Goal: Task Accomplishment & Management: Use online tool/utility

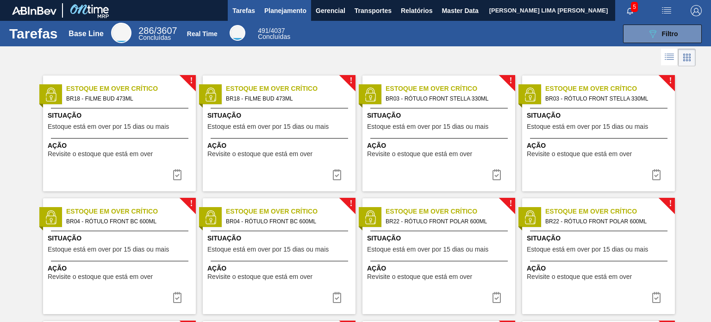
click at [293, 16] on button "Planejamento" at bounding box center [285, 10] width 51 height 21
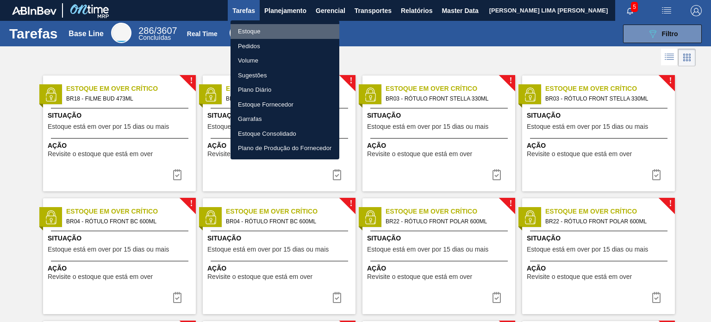
click at [283, 27] on li "Estoque" at bounding box center [285, 31] width 109 height 15
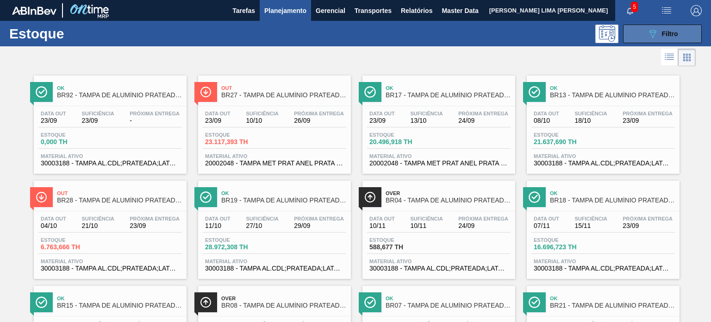
click at [658, 34] on div "089F7B8B-B2A5-4AFE-B5C0-19BA573D28AC Filtro" at bounding box center [663, 33] width 31 height 11
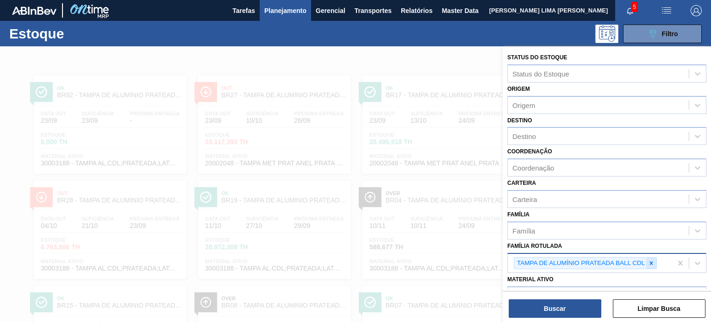
click at [650, 260] on icon at bounding box center [651, 263] width 6 height 6
paste Rotulada "TAMPA DE ALUMÍNIO PRATEADA BALL CDL"
type Rotulada "TAMPA DE ALUMÍNIO PRATEADA BALL CDL"
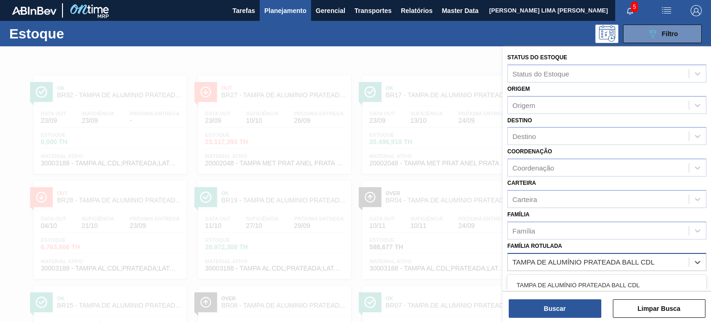
click at [604, 281] on div "TAMPA DE ALUMÍNIO PRATEADA BALL CDL" at bounding box center [607, 285] width 199 height 17
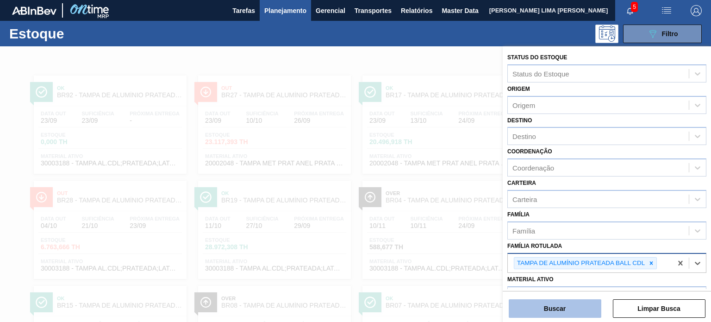
click at [574, 302] on button "Buscar" at bounding box center [555, 308] width 93 height 19
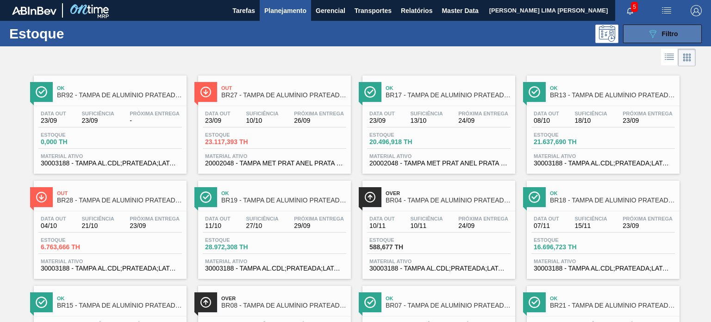
click at [647, 39] on button "089F7B8B-B2A5-4AFE-B5C0-19BA573D28AC Filtro" at bounding box center [662, 34] width 79 height 19
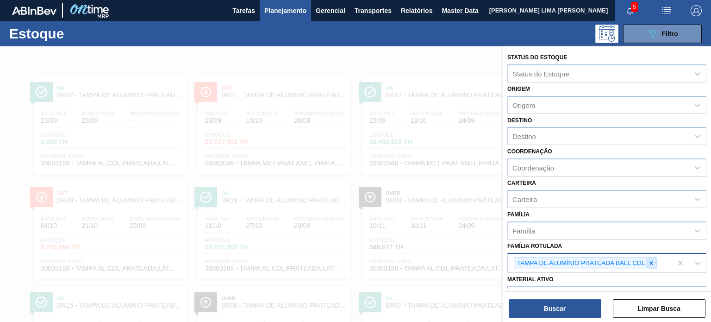
click at [652, 261] on icon at bounding box center [651, 262] width 3 height 3
paste Rotulada "TAMPA DE ALUMÍNIO PRATEADA BALL CDL"
type Rotulada "TAMPA DE ALUMÍNIO PRATEADA BALL CDL"
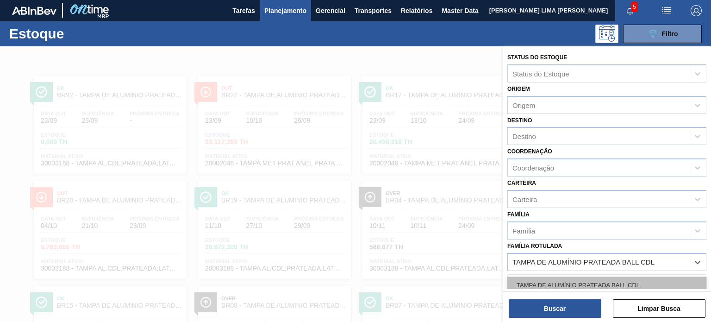
click at [604, 277] on div "TAMPA DE ALUMÍNIO PRATEADA BALL CDL" at bounding box center [607, 285] width 199 height 17
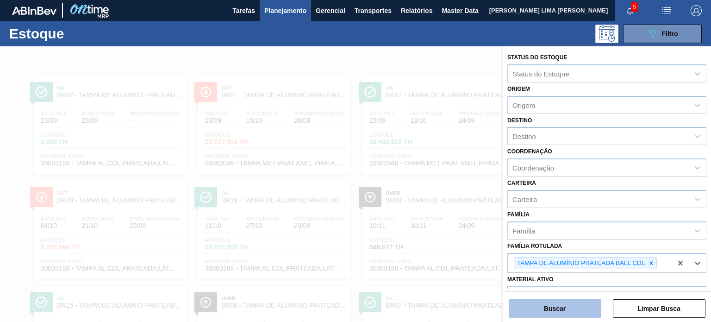
click at [578, 306] on button "Buscar" at bounding box center [555, 308] width 93 height 19
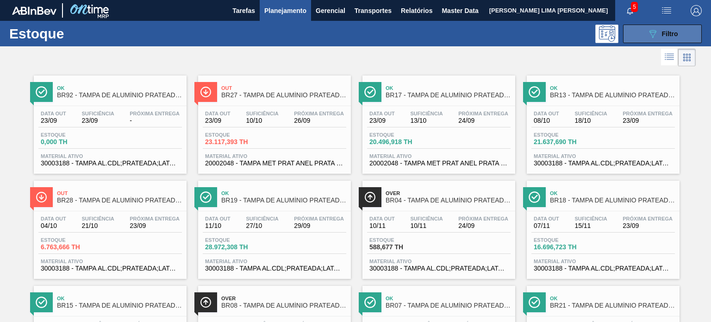
click at [635, 36] on button "089F7B8B-B2A5-4AFE-B5C0-19BA573D28AC Filtro" at bounding box center [662, 34] width 79 height 19
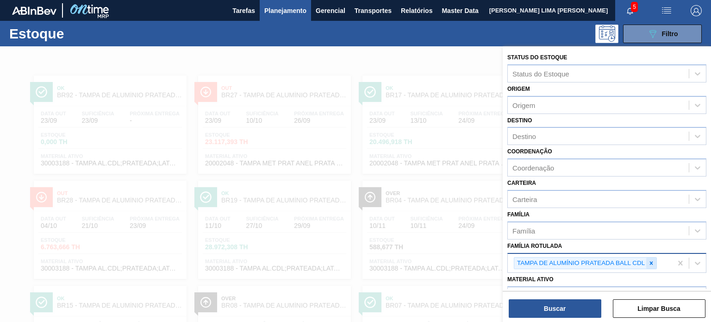
click at [651, 266] on div at bounding box center [652, 264] width 10 height 12
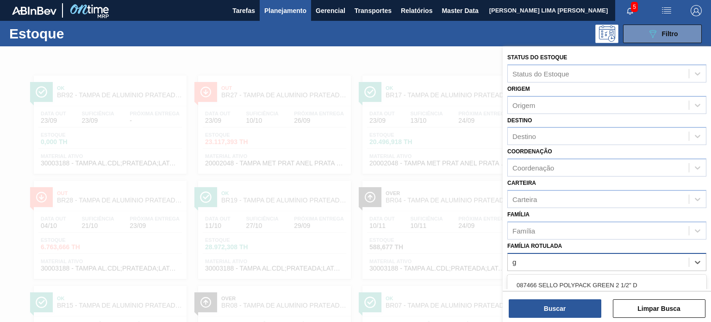
scroll to position [93, 0]
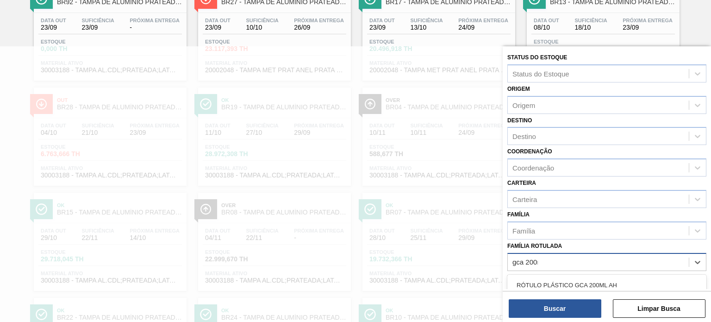
type Rotulada "gca 200ml"
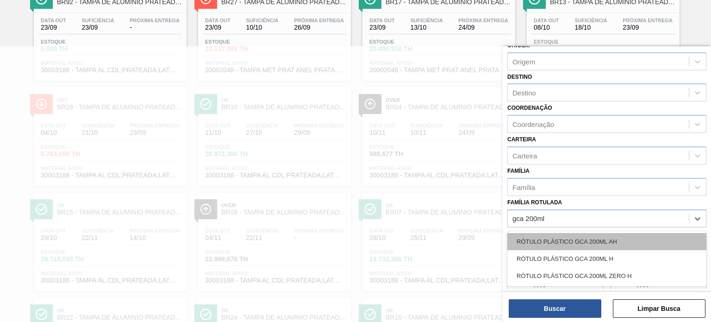
scroll to position [93, 0]
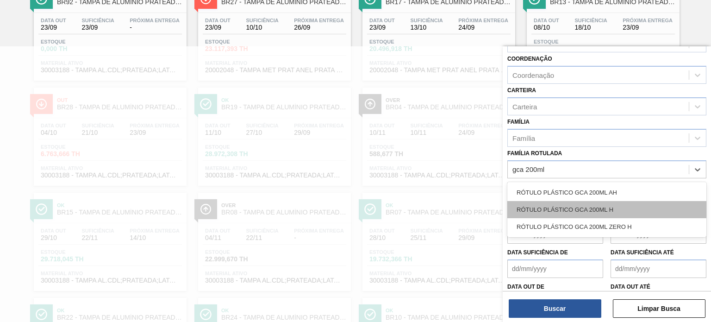
click at [578, 209] on div "RÓTULO PLÁSTICO GCA 200ML H" at bounding box center [607, 209] width 199 height 17
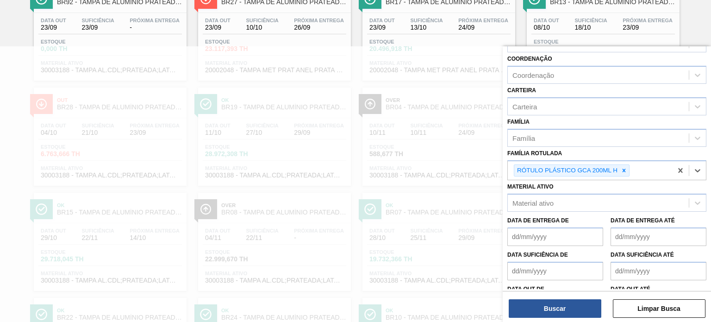
click at [557, 320] on div "Status do Estoque Status do Estoque Origem Origem Destino Destino Coordenação C…" at bounding box center [607, 184] width 208 height 277
click at [560, 309] on button "Buscar" at bounding box center [555, 308] width 93 height 19
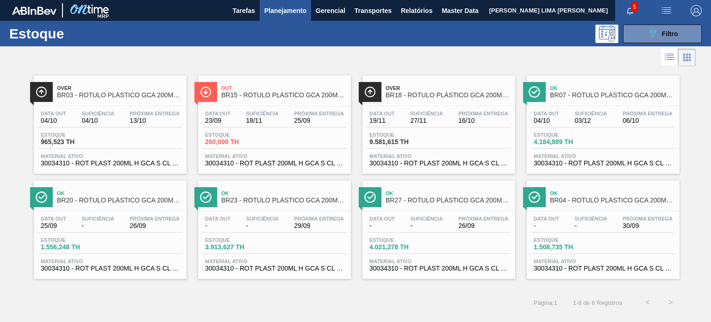
click at [287, 155] on span "Material ativo" at bounding box center [274, 156] width 139 height 6
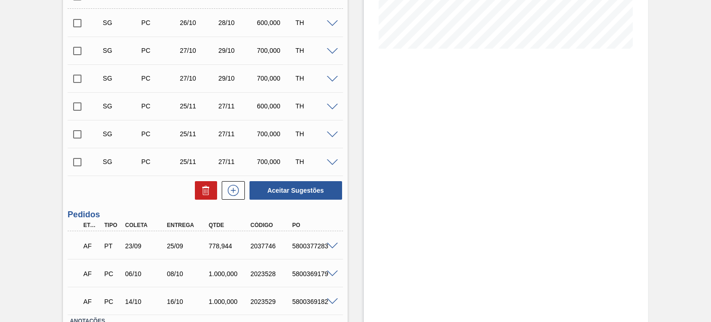
scroll to position [278, 0]
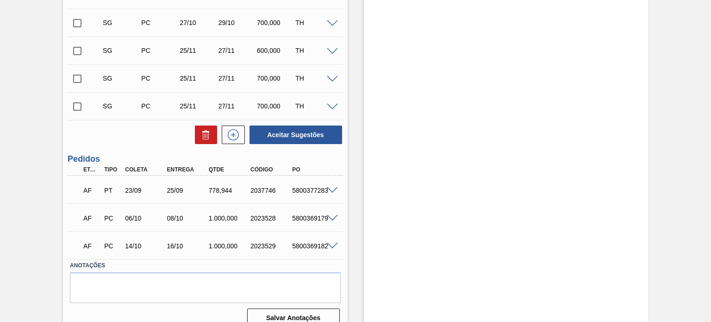
click at [332, 190] on span at bounding box center [332, 190] width 11 height 7
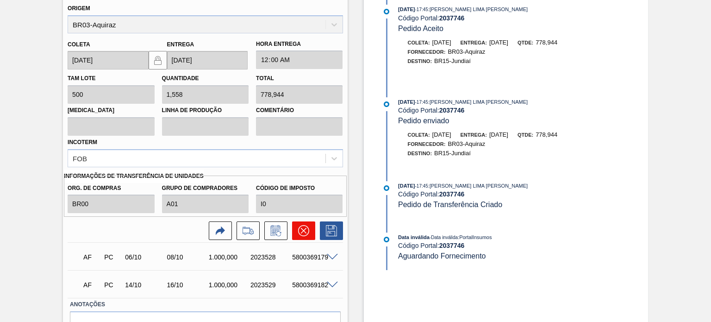
scroll to position [556, 0]
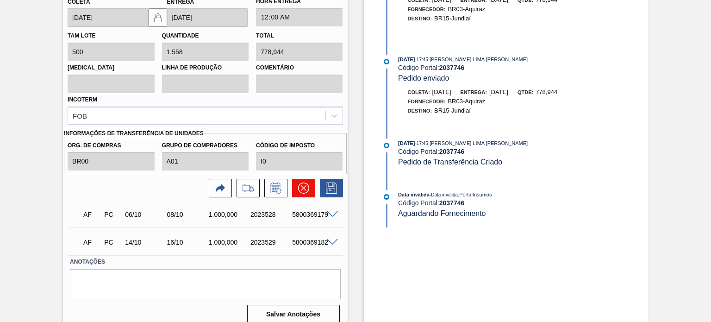
click at [305, 191] on icon at bounding box center [303, 188] width 11 height 11
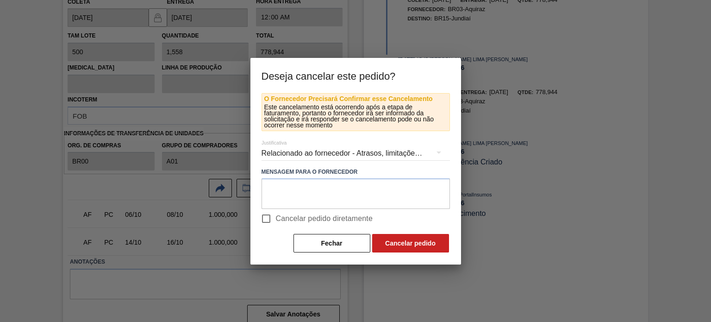
click at [298, 156] on div "Relacionado ao fornecedor - Atrasos, limitações de capacidade, etc." at bounding box center [356, 153] width 189 height 26
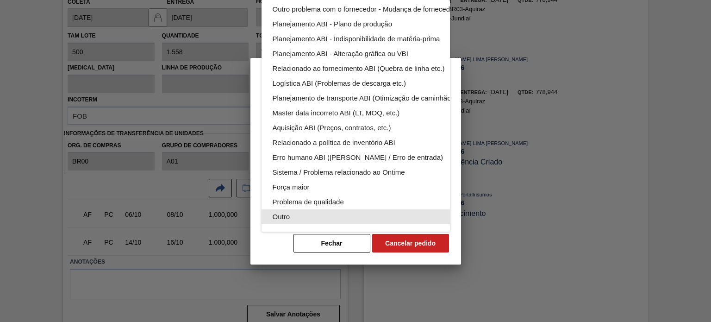
click at [297, 209] on div "Outro" at bounding box center [378, 216] width 210 height 15
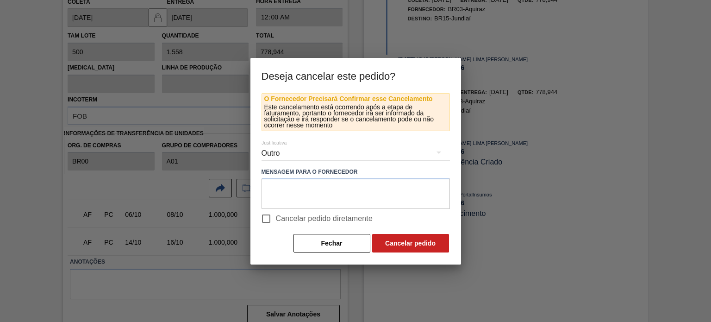
scroll to position [57, 0]
click at [268, 220] on div "Relacionado ao fornecedor - Atrasos, limitações de capacidade, etc. Relacionado…" at bounding box center [355, 161] width 711 height 322
click at [268, 220] on input "Cancelar pedido diretamente" at bounding box center [266, 218] width 19 height 19
checkbox input "true"
click at [392, 237] on button "Cancelar pedido" at bounding box center [410, 243] width 77 height 19
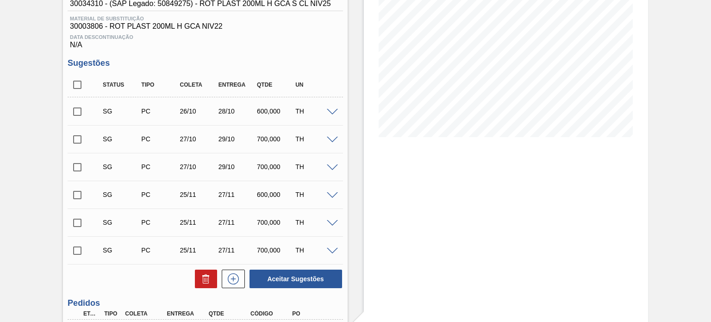
scroll to position [13, 0]
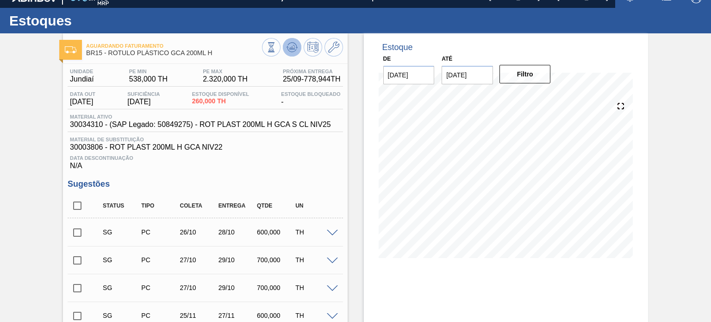
click at [285, 52] on button at bounding box center [292, 47] width 19 height 19
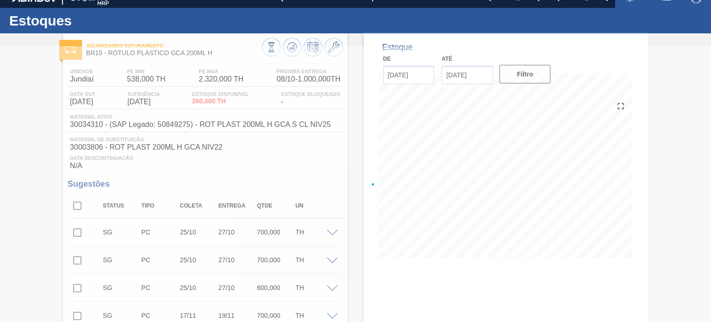
click at [333, 231] on div at bounding box center [355, 184] width 711 height 276
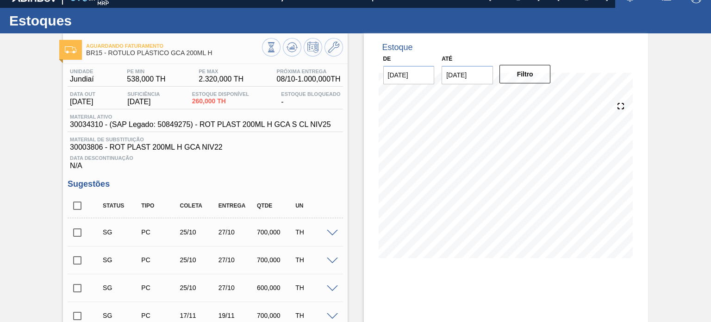
click at [337, 234] on span at bounding box center [332, 233] width 11 height 7
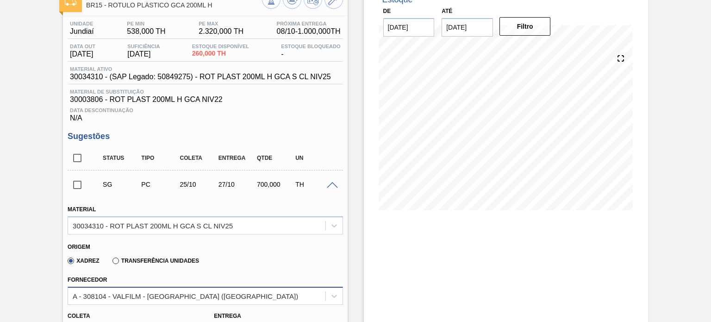
scroll to position [152, 0]
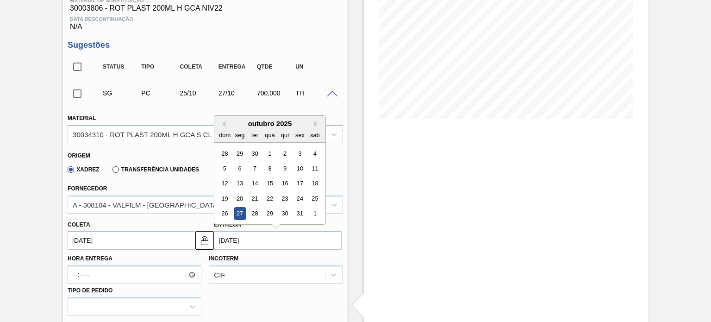
drag, startPoint x: 261, startPoint y: 239, endPoint x: 246, endPoint y: 256, distance: 22.6
click at [247, 240] on input "27/10/2025" at bounding box center [278, 240] width 128 height 19
click at [153, 134] on div "30034310 - ROT PLAST 200ML H GCA S CL NIV25" at bounding box center [153, 134] width 160 height 8
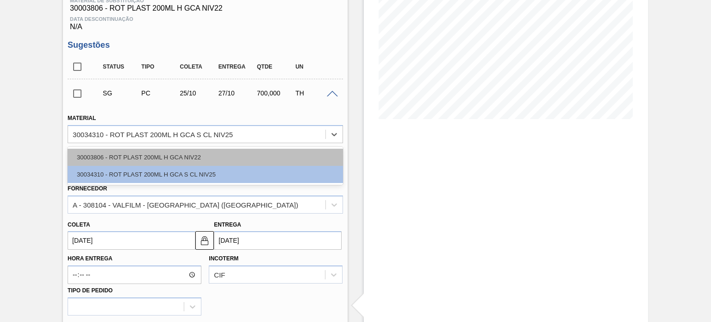
click at [142, 156] on div "30003806 - ROT PLAST 200ML H GCA NIV22" at bounding box center [205, 157] width 275 height 17
type input "500,000"
type input "1,4"
type input "0,467"
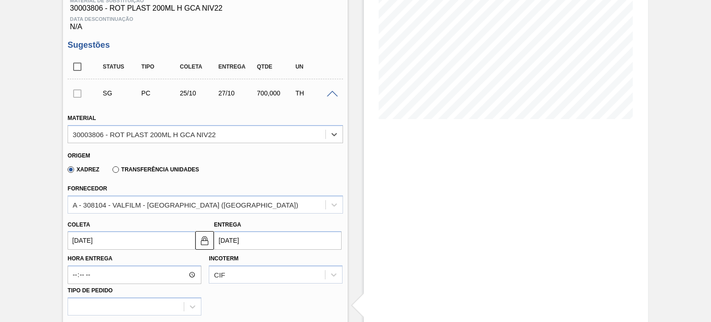
click at [137, 166] on div "Transferência Unidades" at bounding box center [154, 169] width 90 height 8
click at [135, 170] on label "Transferência Unidades" at bounding box center [156, 169] width 87 height 6
click at [111, 171] on input "Transferência Unidades" at bounding box center [111, 171] width 0 height 0
click at [134, 199] on div "BR03-Aquiraz" at bounding box center [205, 204] width 275 height 18
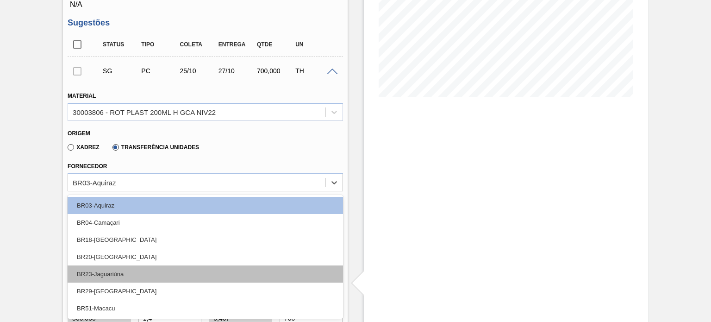
click at [128, 268] on div "BR23-Jaguariúna" at bounding box center [205, 273] width 275 height 17
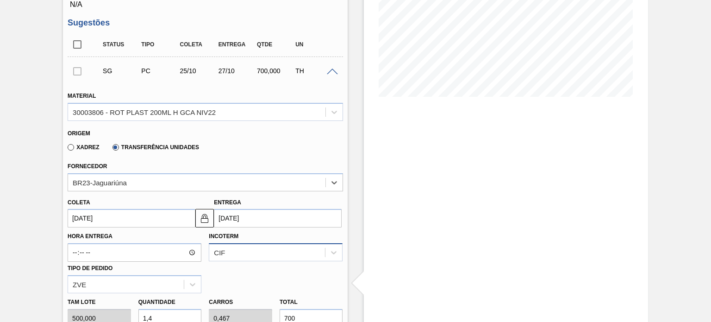
scroll to position [220, 0]
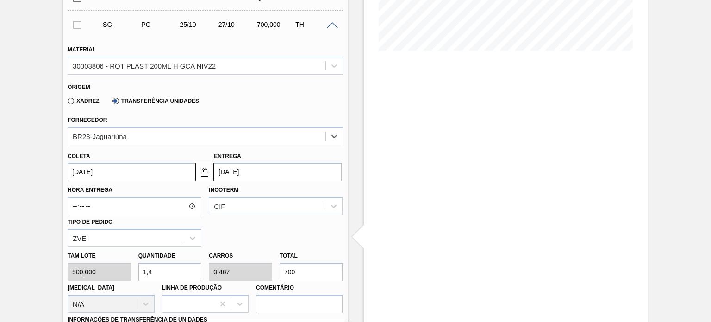
click at [122, 167] on input "25/10/2025" at bounding box center [132, 172] width 128 height 19
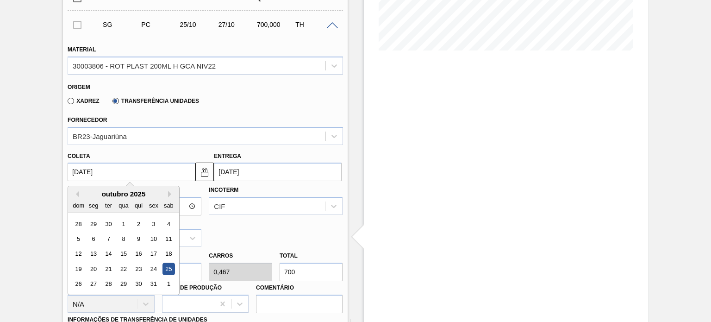
drag, startPoint x: 113, startPoint y: 168, endPoint x: 49, endPoint y: 170, distance: 63.5
click at [49, 170] on div "Aguardando Faturamento BR15 - RÓTULO PLÁSTICO GCA 200ML H Unidade Jundiaí PE MI…" at bounding box center [355, 292] width 711 height 932
type input "2"
type input "04/09/2025"
type input "23"
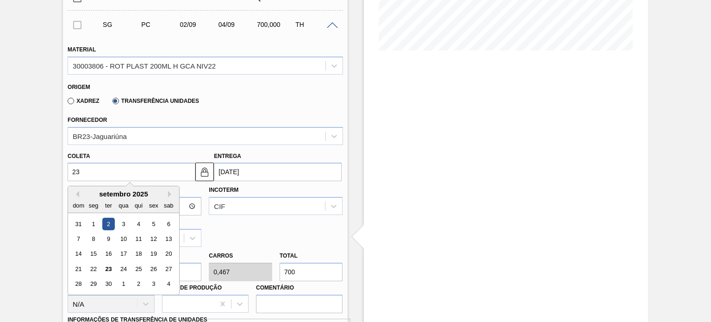
type input "25/09/2025"
type input "23/09/20"
type input "25/09/2020"
type input "[DATE]"
type input "25/09/2025"
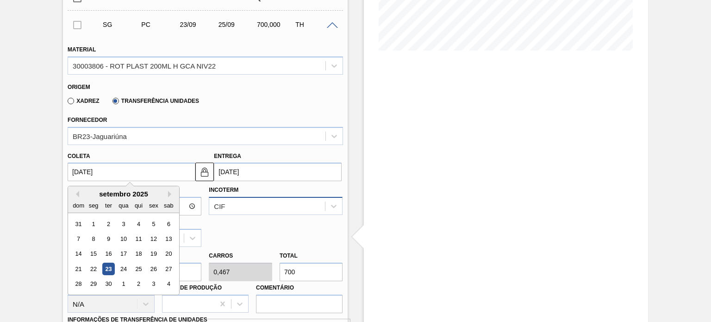
type input "[DATE]"
click at [264, 210] on div "CIF" at bounding box center [276, 206] width 134 height 18
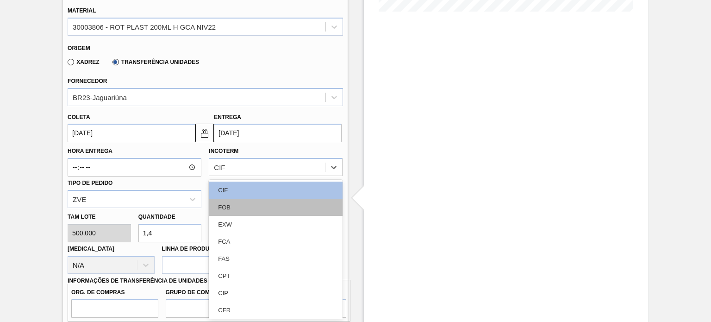
click at [250, 207] on div "FOB" at bounding box center [276, 207] width 134 height 17
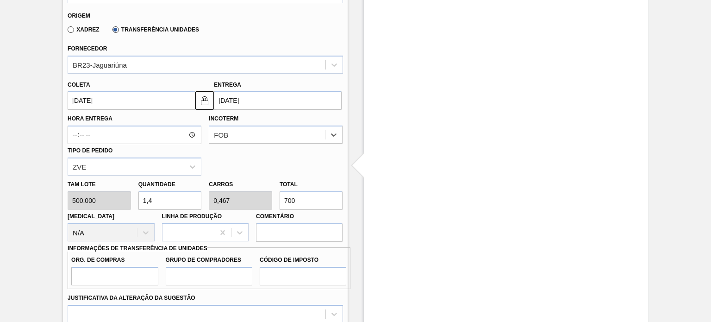
scroll to position [306, 0]
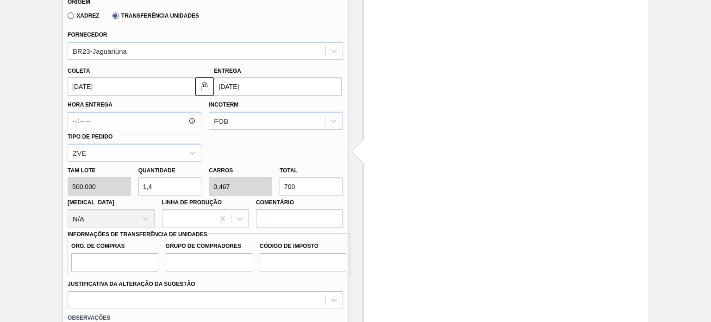
drag, startPoint x: 301, startPoint y: 183, endPoint x: 281, endPoint y: 184, distance: 19.9
click at [282, 184] on input "700" at bounding box center [311, 186] width 63 height 19
paste input "78,944"
type input "1,558"
type input "0,519"
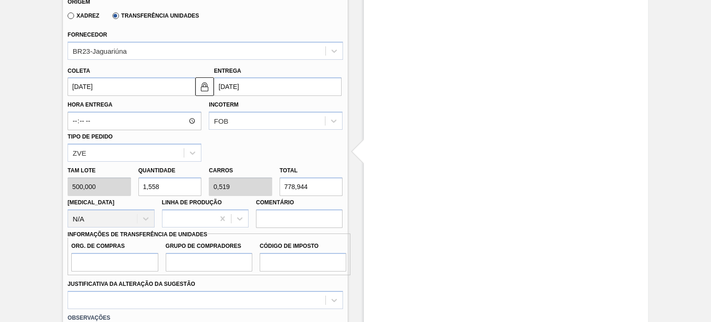
type input "778,944"
click at [151, 265] on input "Org. de Compras" at bounding box center [114, 262] width 87 height 19
type input "BR00"
click at [177, 264] on input "Grupo de Compradores" at bounding box center [209, 262] width 87 height 19
type input "A01"
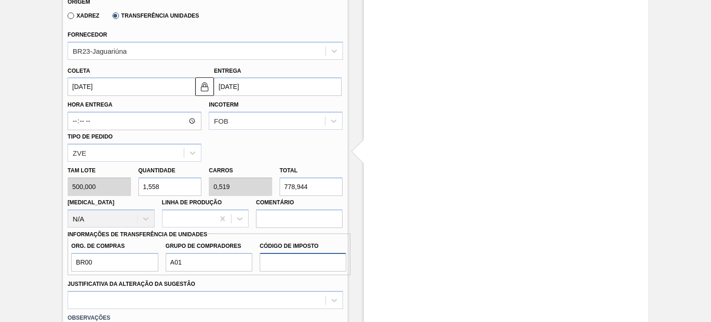
click at [282, 266] on input "Código de Imposto" at bounding box center [303, 262] width 87 height 19
type input "I0"
drag, startPoint x: 118, startPoint y: 91, endPoint x: 61, endPoint y: 84, distance: 56.9
click at [61, 84] on div "Aguardando Faturamento BR15 - RÓTULO PLÁSTICO GCA 200ML H Unidade Jundiaí PE MI…" at bounding box center [355, 224] width 711 height 966
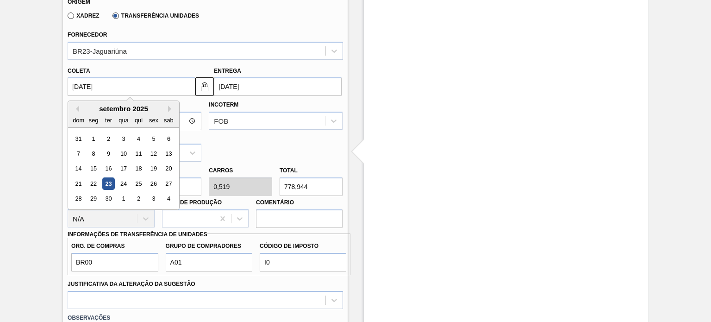
type input "2"
type input "04/09/2025"
type input "23"
type input "25/09/2025"
type input "23/09/20"
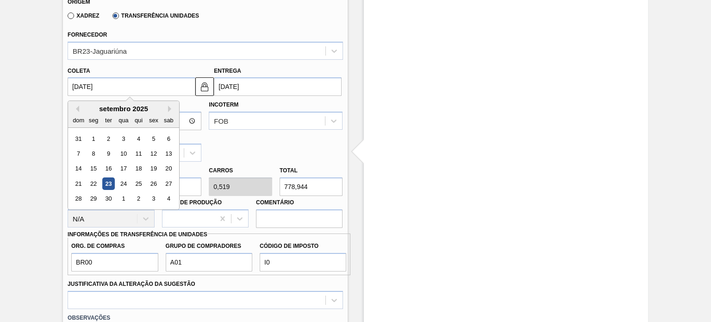
type input "25/09/2020"
type input "[DATE]"
type input "25/09/2025"
click at [244, 136] on div "Hora Entrega Incoterm FOB Tipo de pedido ZVE" at bounding box center [205, 129] width 283 height 66
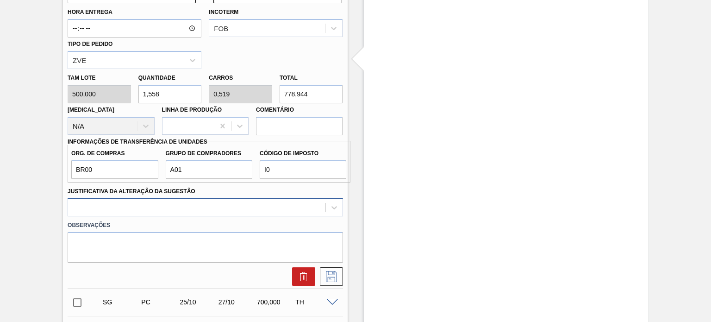
click at [288, 204] on div at bounding box center [205, 207] width 275 height 18
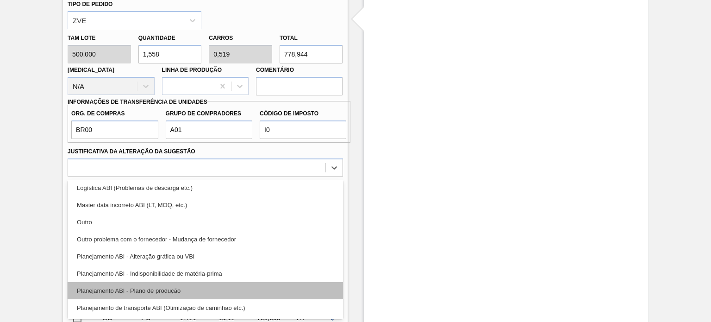
scroll to position [93, 0]
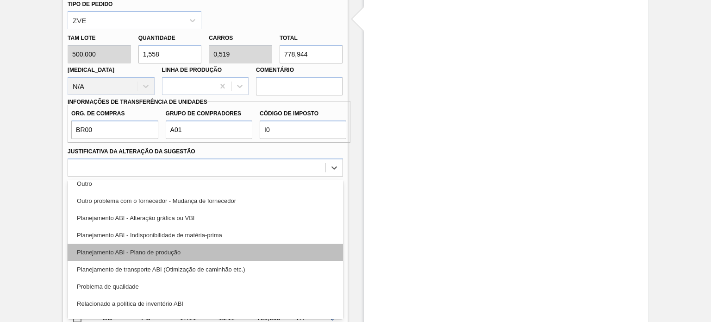
click at [202, 248] on div "Planejamento ABI - Plano de produção" at bounding box center [205, 252] width 275 height 17
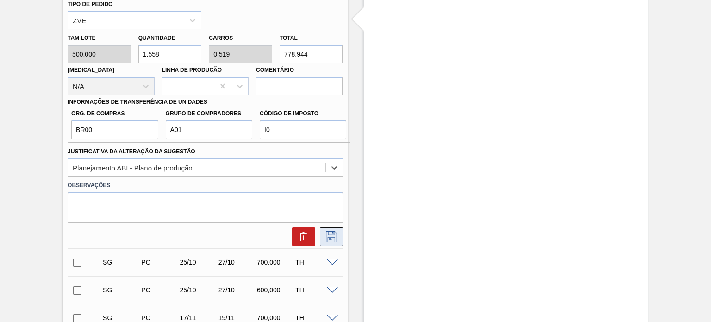
click at [340, 227] on button at bounding box center [331, 236] width 23 height 19
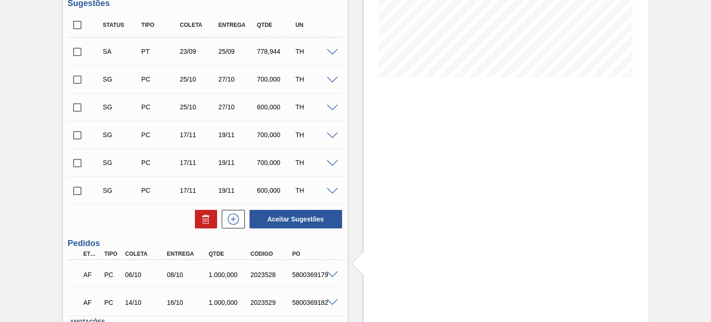
scroll to position [170, 0]
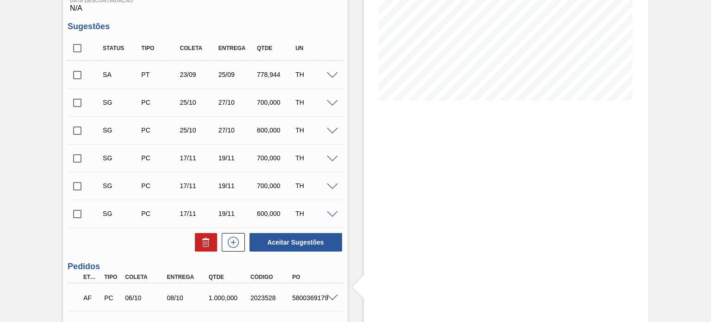
click at [82, 74] on input "checkbox" at bounding box center [77, 74] width 19 height 19
click at [300, 240] on button "Aceitar Sugestões" at bounding box center [296, 242] width 93 height 19
checkbox input "false"
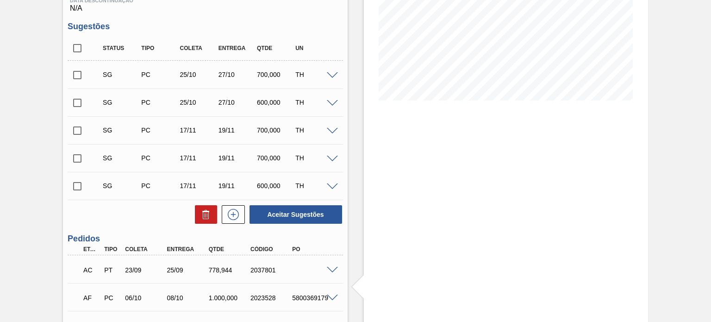
scroll to position [263, 0]
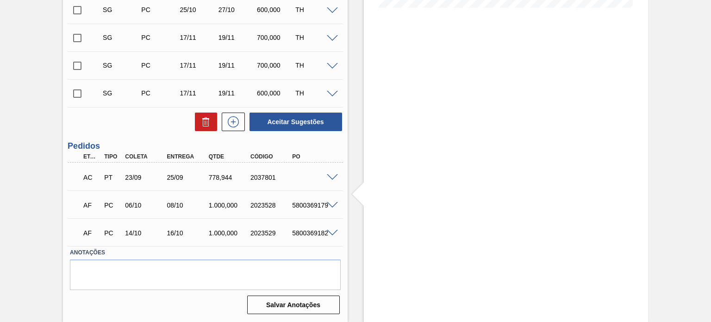
click at [334, 174] on span at bounding box center [332, 177] width 11 height 7
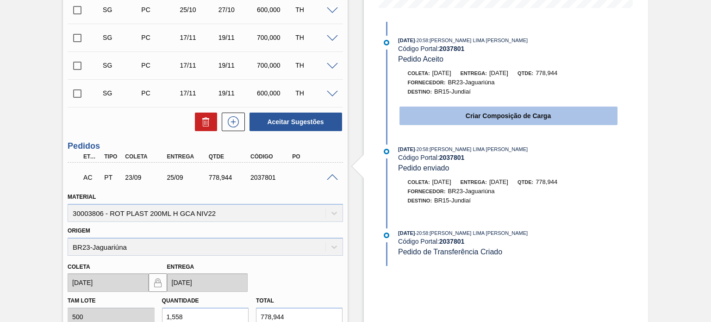
click at [437, 113] on button "Criar Composição de Carga" at bounding box center [509, 116] width 218 height 19
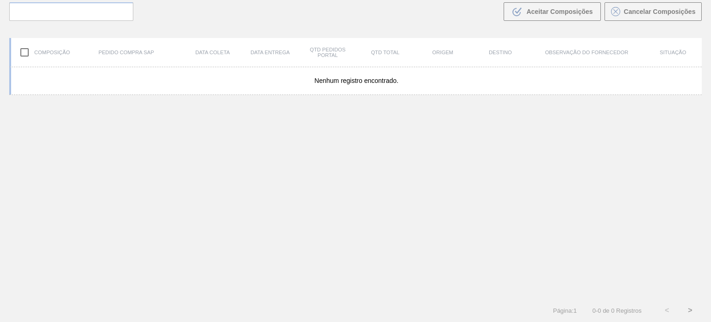
scroll to position [67, 0]
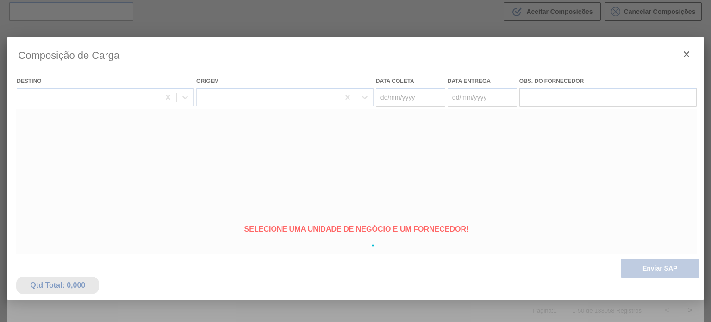
type coleta "[DATE]"
type entrega "25/09/2025"
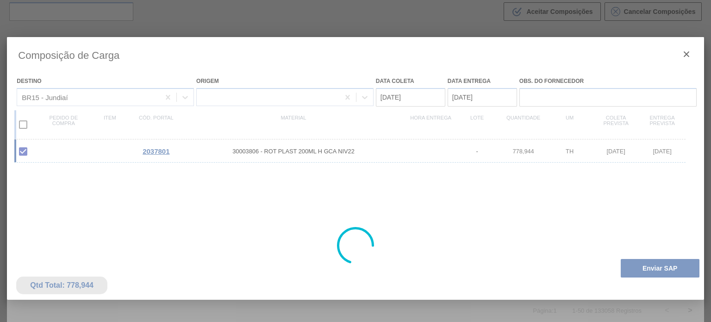
click at [653, 269] on div at bounding box center [355, 245] width 697 height 417
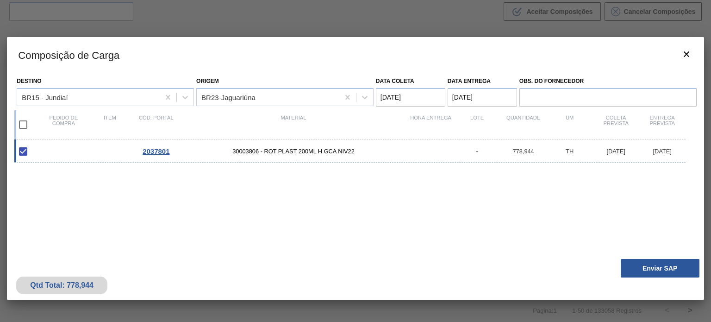
click at [653, 269] on button "Enviar SAP" at bounding box center [660, 268] width 79 height 19
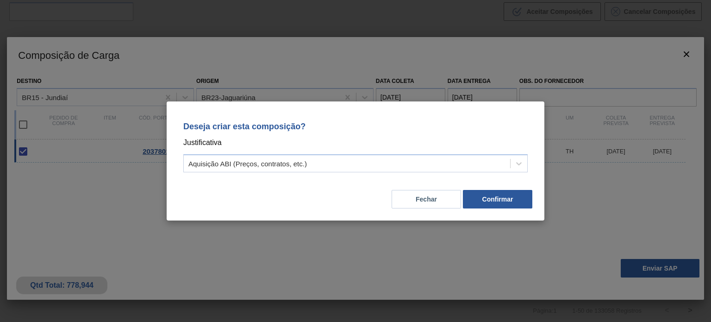
click at [394, 174] on div "Deseja criar esta composição? Justificativa Aquisição ABI (Preços, contratos, e…" at bounding box center [356, 145] width 356 height 65
click at [378, 173] on div "Deseja criar esta composição? Justificativa Aquisição ABI (Preços, contratos, e…" at bounding box center [356, 145] width 356 height 65
click at [370, 166] on div "Aquisição ABI (Preços, contratos, etc.)" at bounding box center [347, 163] width 327 height 13
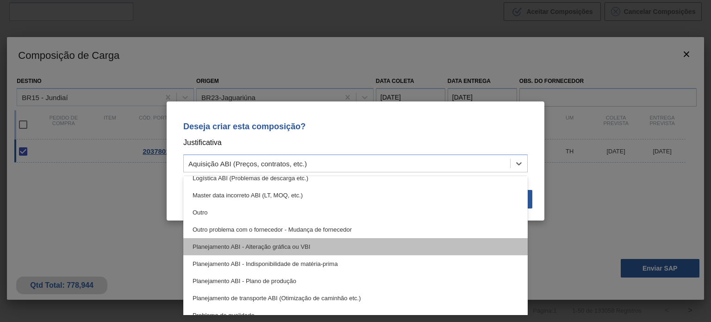
scroll to position [93, 0]
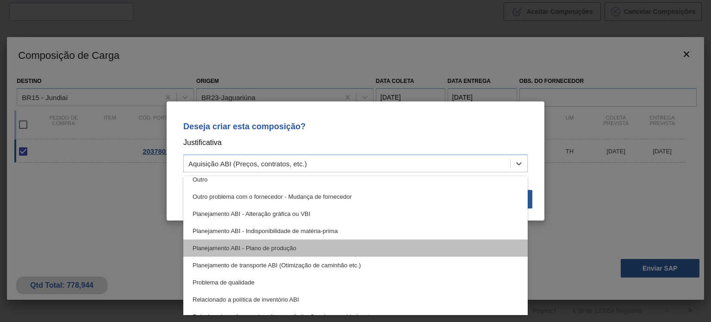
click at [318, 248] on div "Planejamento ABI - Plano de produção" at bounding box center [355, 247] width 345 height 17
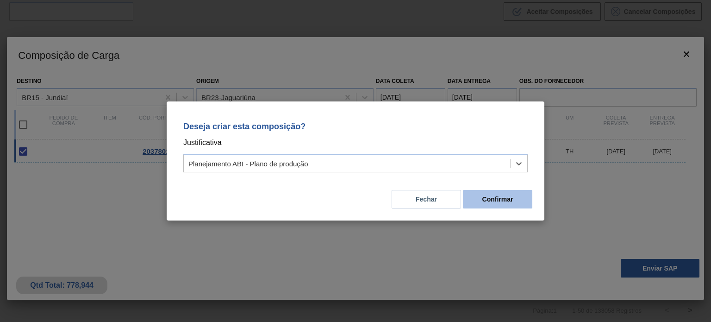
click at [495, 196] on button "Confirmar" at bounding box center [497, 199] width 69 height 19
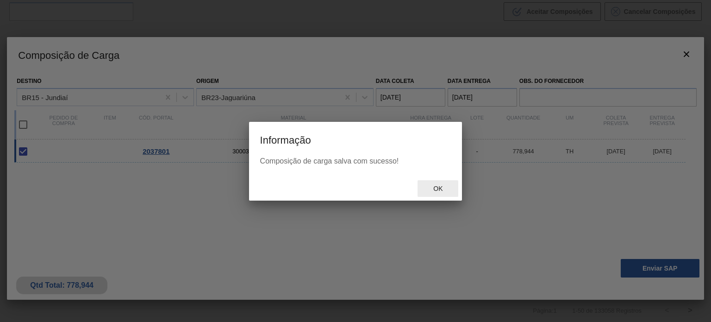
click at [432, 187] on span "Ok" at bounding box center [438, 188] width 24 height 7
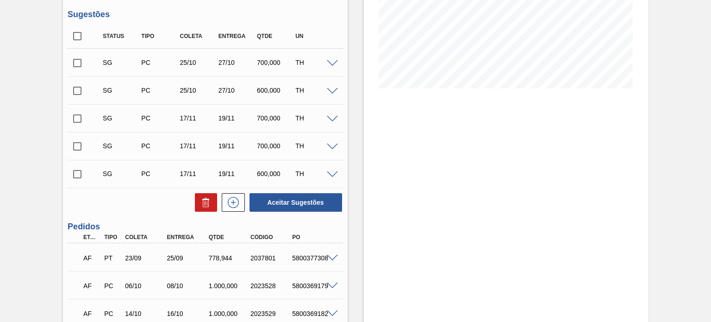
scroll to position [232, 0]
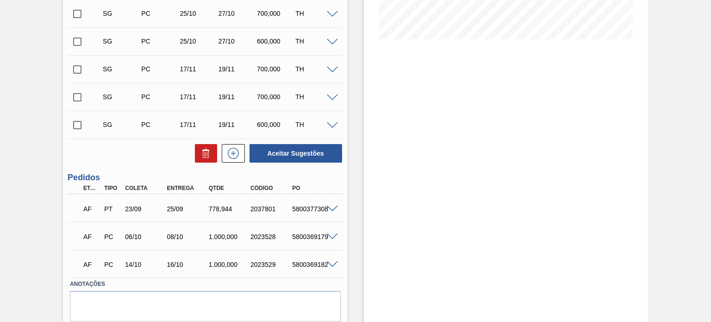
click at [300, 214] on div "AF PT 23/09 25/09 778,944 2037801 5800377308" at bounding box center [202, 208] width 251 height 19
copy div "5800377308"
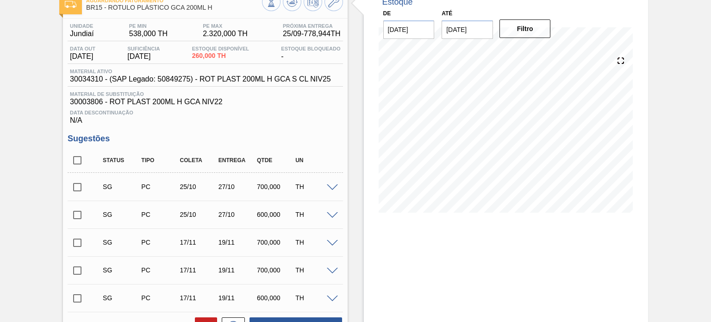
scroll to position [0, 0]
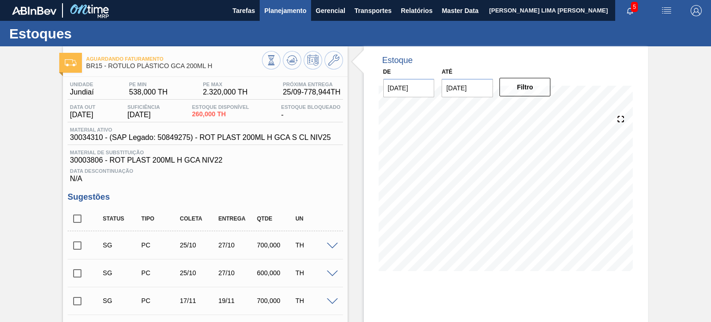
click at [301, 16] on button "Planejamento" at bounding box center [285, 10] width 51 height 21
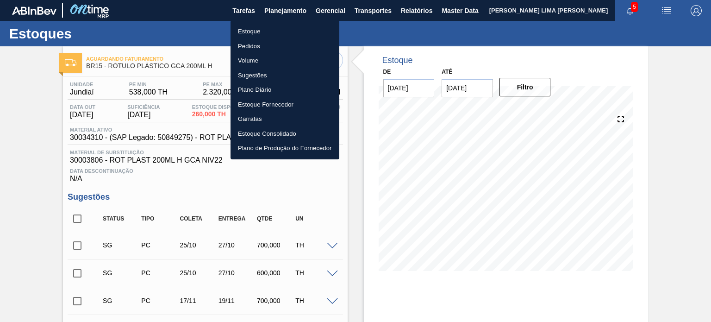
click at [287, 25] on li "Estoque" at bounding box center [285, 31] width 109 height 15
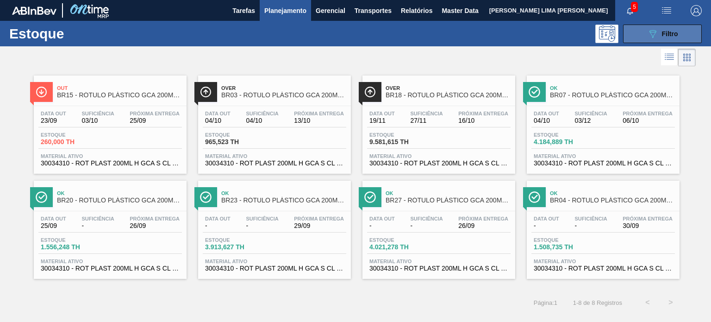
click at [630, 38] on button "089F7B8B-B2A5-4AFE-B5C0-19BA573D28AC Filtro" at bounding box center [662, 34] width 79 height 19
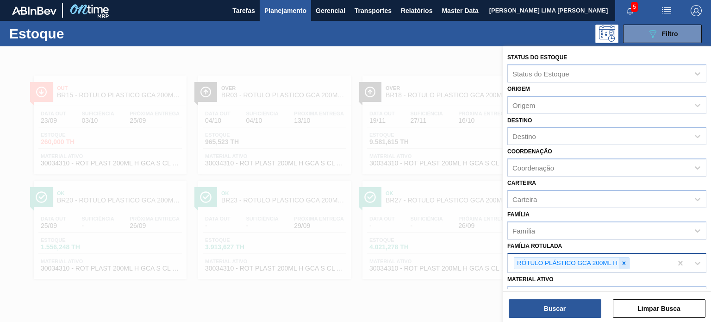
click at [624, 258] on div at bounding box center [624, 264] width 10 height 12
click at [624, 259] on div "Família Rotulada" at bounding box center [598, 261] width 181 height 13
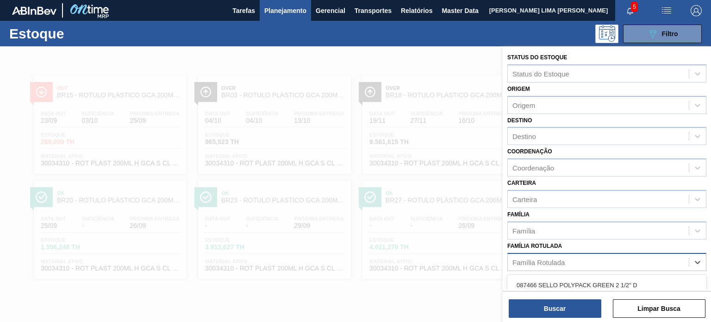
paste Rotulada "TAMPA DE ALUMÍNIO DOURADA BALL CDL"
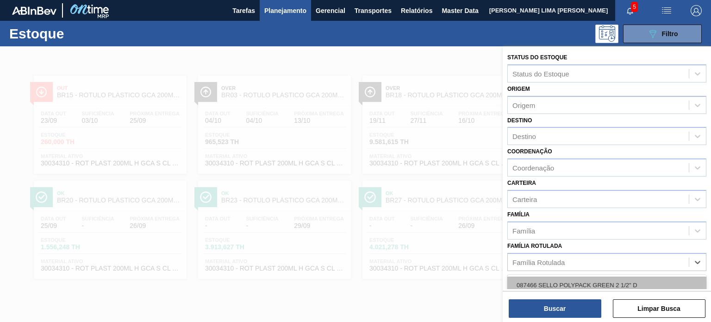
type Rotulada "TAMPA DE ALUMÍNIO DOURADA BALL CDL"
click at [595, 277] on div "TAMPA DE ALUMÍNIO DOURADA BALL CDL" at bounding box center [607, 285] width 199 height 17
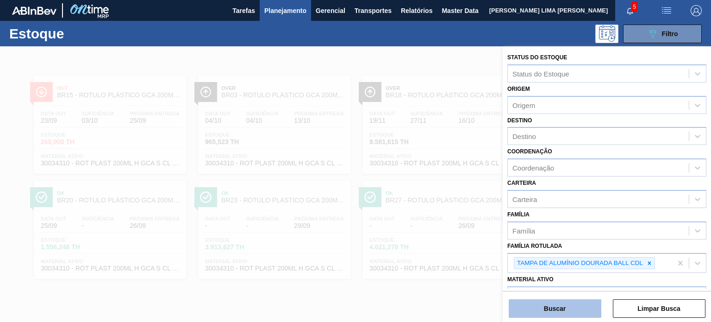
click at [585, 304] on button "Buscar" at bounding box center [555, 308] width 93 height 19
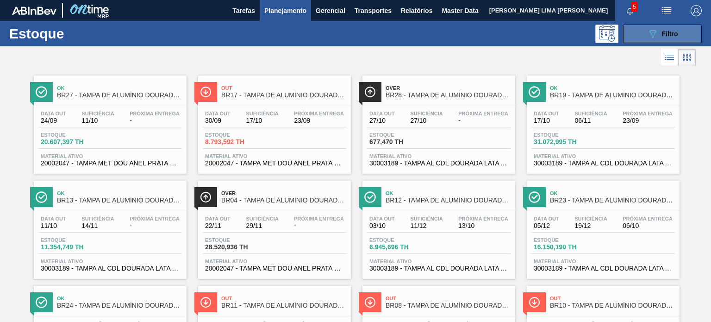
click at [633, 27] on button "089F7B8B-B2A5-4AFE-B5C0-19BA573D28AC Filtro" at bounding box center [662, 34] width 79 height 19
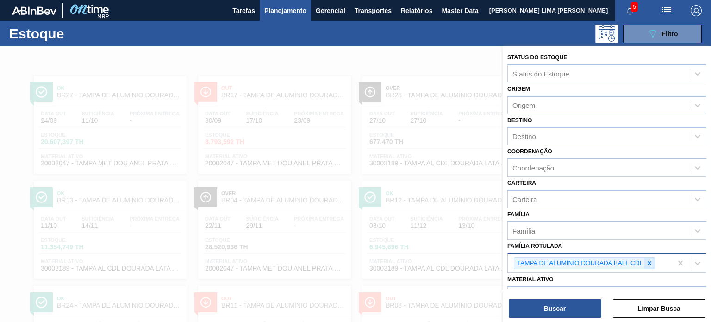
click at [647, 260] on icon at bounding box center [650, 263] width 6 height 6
paste Rotulada "TAMPA DE ALUMÍNIO PRATEADA CROWN ISE"
type Rotulada "TAMPA DE ALUMÍNIO PRATEADA CROWN ISE"
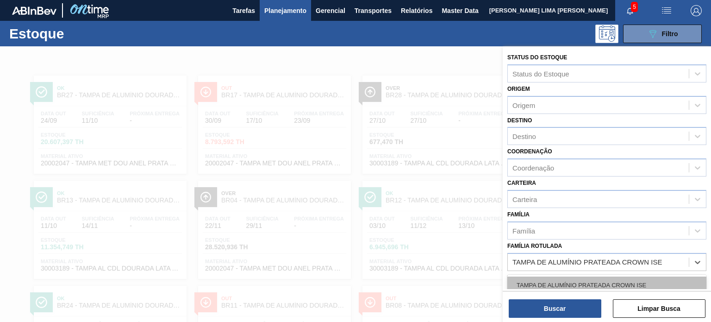
click at [597, 278] on div "TAMPA DE ALUMÍNIO PRATEADA CROWN ISE" at bounding box center [607, 285] width 199 height 17
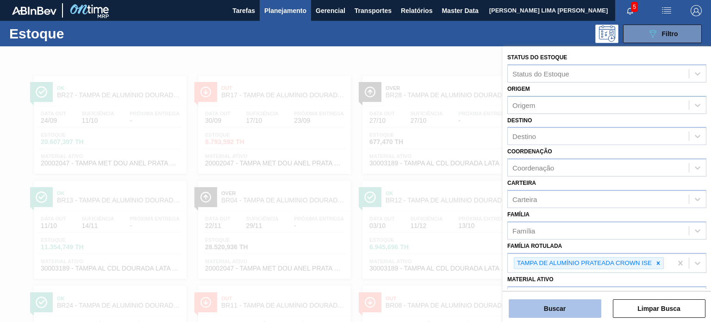
click at [580, 302] on button "Buscar" at bounding box center [555, 308] width 93 height 19
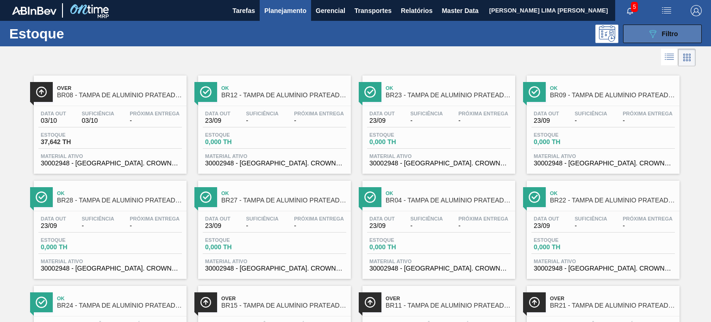
click at [662, 36] on span "Filtro" at bounding box center [670, 33] width 16 height 7
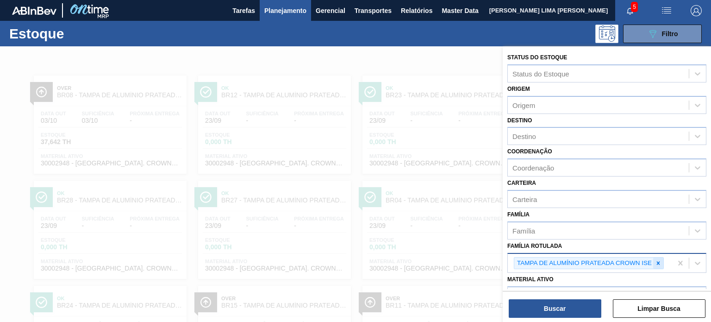
click at [656, 260] on icon at bounding box center [658, 263] width 6 height 6
paste Rotulada "TAMPA DE ALUMÍNIO DOURADA TAB DOURADO"
type Rotulada "TAMPA DE ALUMÍNIO DOURADA TAB DOURADO"
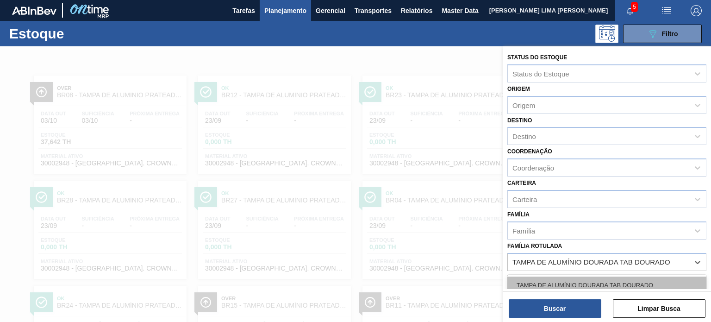
scroll to position [26, 0]
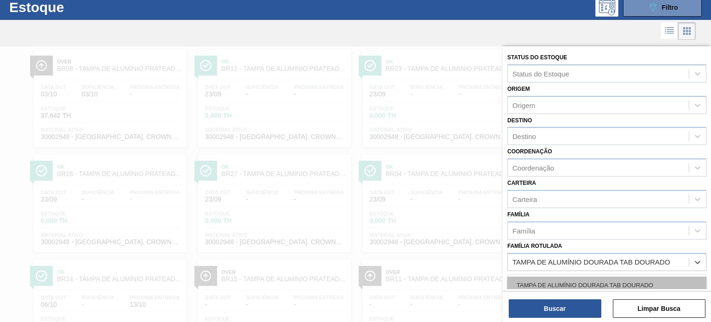
click at [596, 281] on div "TAMPA DE ALUMÍNIO DOURADA TAB DOURADO" at bounding box center [607, 285] width 199 height 17
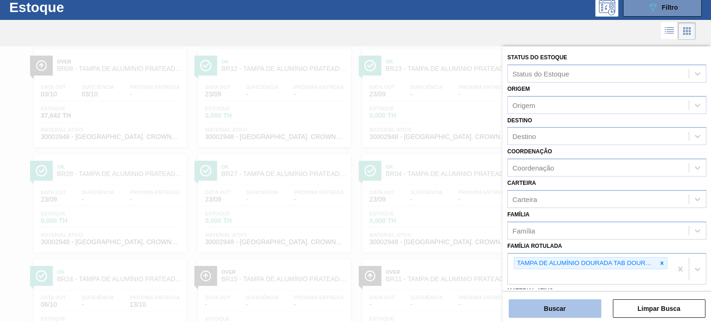
click at [576, 307] on button "Buscar" at bounding box center [555, 308] width 93 height 19
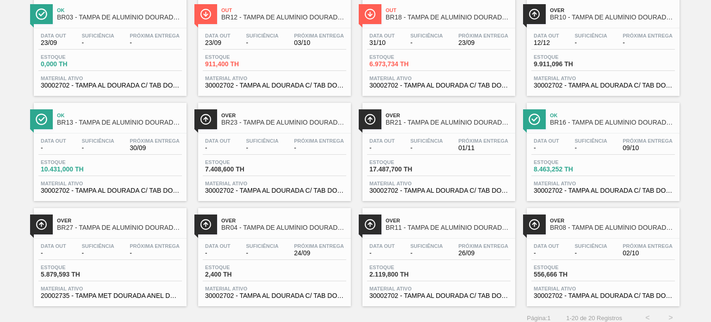
scroll to position [294, 0]
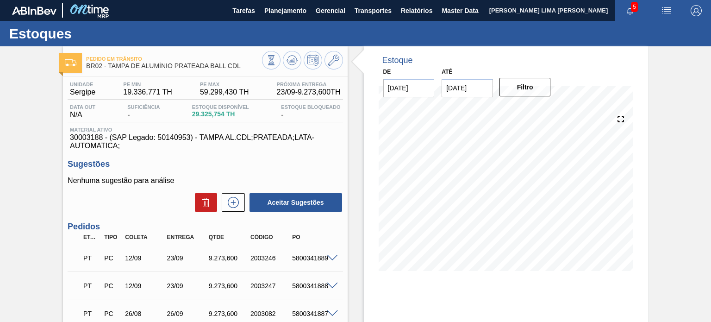
click at [212, 96] on span "59.299,430 TH" at bounding box center [224, 92] width 49 height 8
click at [214, 95] on span "59.299,430 TH" at bounding box center [224, 92] width 49 height 8
click at [130, 89] on span "19.336,771 TH" at bounding box center [147, 92] width 49 height 8
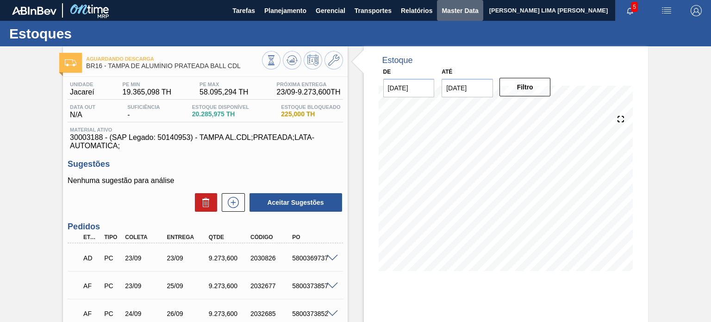
click at [450, 14] on span "Master Data" at bounding box center [460, 10] width 37 height 11
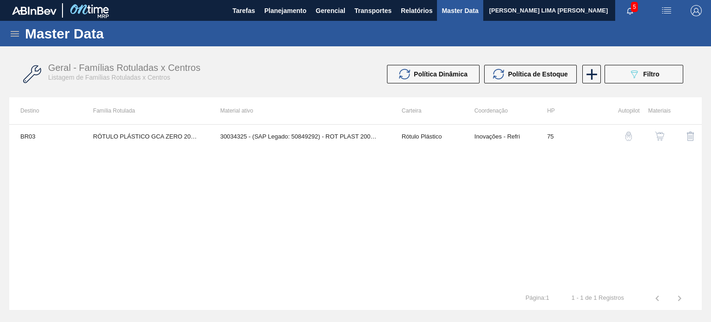
click at [18, 31] on div "Master Data" at bounding box center [355, 33] width 711 height 25
click at [18, 31] on icon at bounding box center [15, 34] width 8 height 6
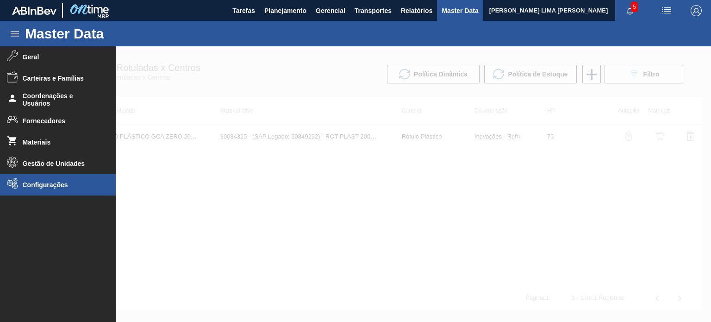
click at [44, 181] on span "Configurações" at bounding box center [61, 184] width 76 height 7
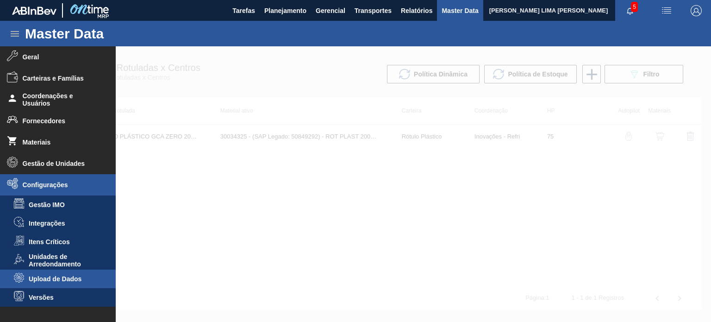
click at [65, 276] on span "Upload de Dados" at bounding box center [64, 278] width 71 height 7
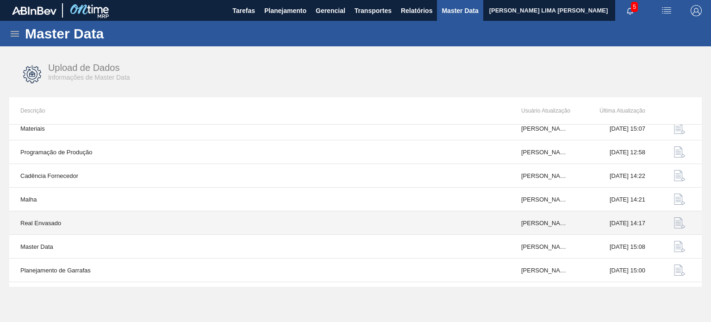
scroll to position [96, 0]
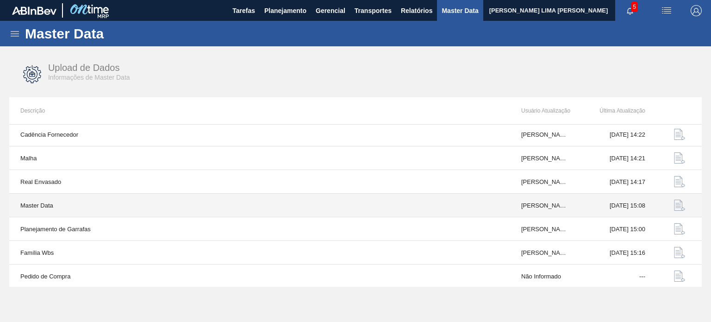
click at [674, 204] on img "button" at bounding box center [679, 205] width 11 height 11
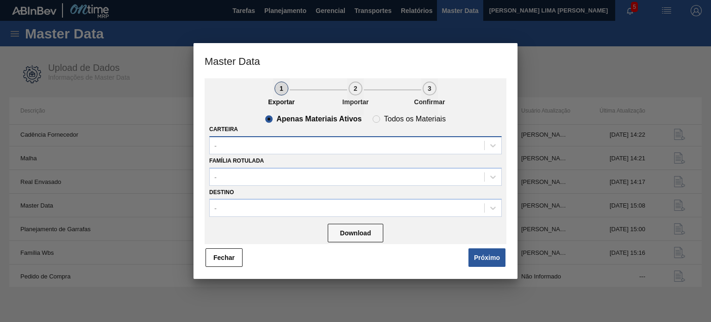
click at [288, 138] on div "-" at bounding box center [347, 144] width 275 height 13
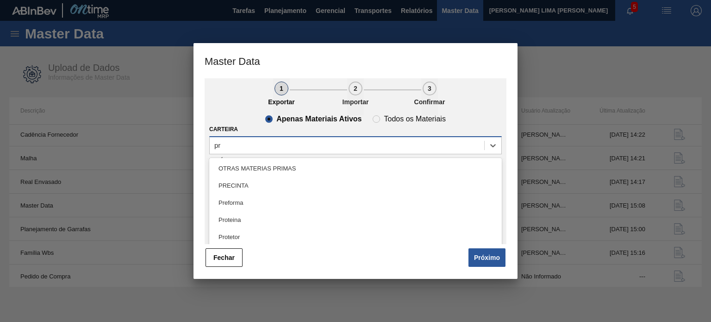
type input "pre"
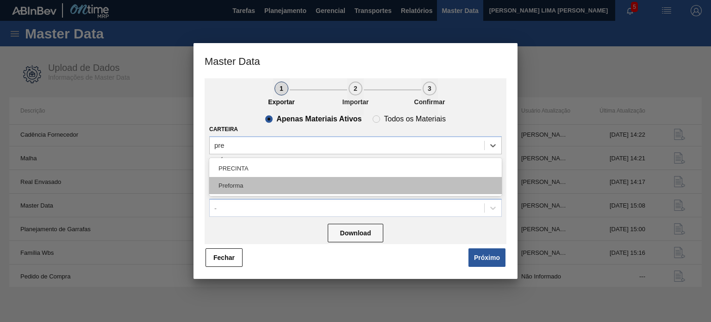
click at [267, 184] on div "Preforma" at bounding box center [355, 185] width 293 height 17
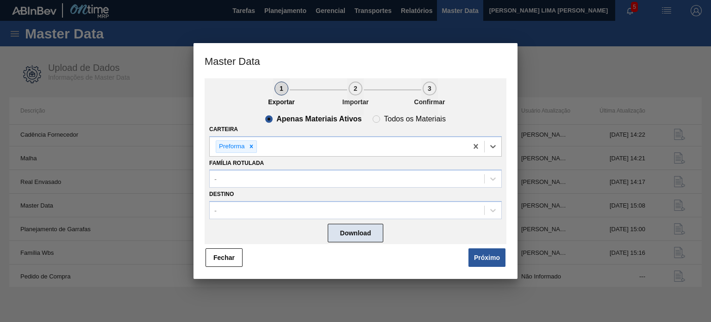
click at [359, 237] on button "Download" at bounding box center [356, 233] width 56 height 19
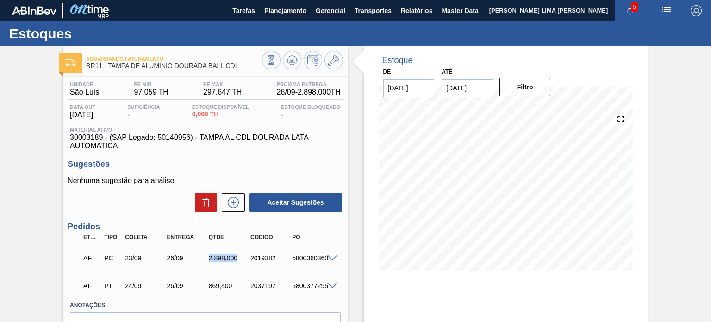
drag, startPoint x: 212, startPoint y: 255, endPoint x: 241, endPoint y: 255, distance: 28.7
click at [241, 255] on div "2.898,000" at bounding box center [230, 257] width 46 height 7
drag, startPoint x: 218, startPoint y: 281, endPoint x: 248, endPoint y: 280, distance: 30.6
click at [248, 280] on div "AF PT 24/09 26/09 869,400 2037197 5800377295" at bounding box center [202, 285] width 251 height 19
click at [208, 88] on span "297,647 TH" at bounding box center [222, 92] width 38 height 8
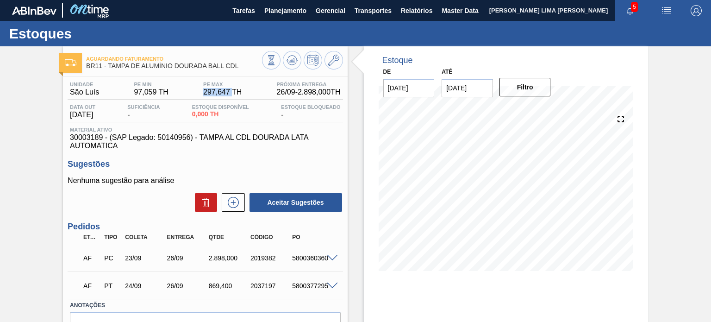
click at [208, 88] on span "297,647 TH" at bounding box center [222, 92] width 38 height 8
drag, startPoint x: 236, startPoint y: 64, endPoint x: 109, endPoint y: 69, distance: 127.0
click at [109, 69] on span "BR11 - TAMPA DE ALUMÍNIO DOURADA BALL CDL" at bounding box center [174, 66] width 176 height 7
copy span "TAMPA DE ALUMÍNIO DOURADA BALL CD"
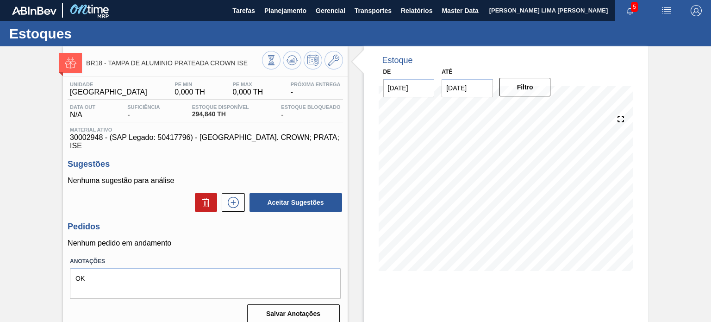
click at [197, 111] on span "294,840 TH" at bounding box center [220, 114] width 57 height 7
